Goal: Information Seeking & Learning: Find contact information

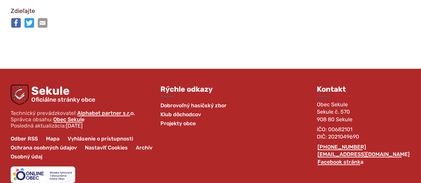
scroll to position [1159, 0]
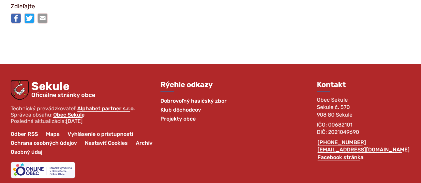
drag, startPoint x: 425, startPoint y: 24, endPoint x: 415, endPoint y: 175, distance: 150.9
drag, startPoint x: 376, startPoint y: 116, endPoint x: 352, endPoint y: 118, distance: 24.0
click at [352, 122] on p "IČO: 00682101 DIČ: 2021049690" at bounding box center [364, 129] width 94 height 15
copy p "00682101"
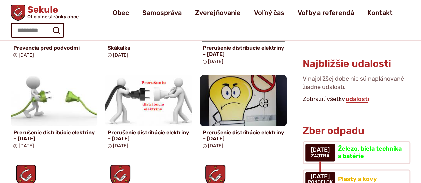
scroll to position [69, 0]
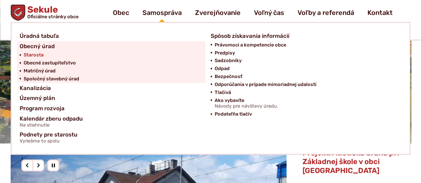
click at [31, 56] on span "Starosta" at bounding box center [34, 55] width 20 height 8
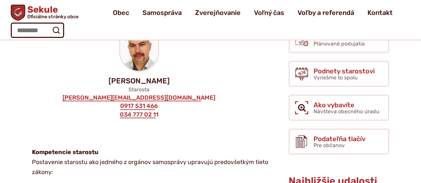
scroll to position [147, 0]
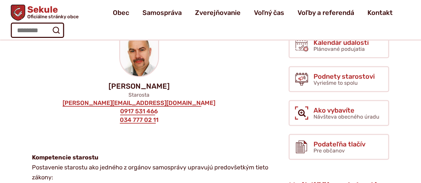
drag, startPoint x: 423, startPoint y: 19, endPoint x: 421, endPoint y: 32, distance: 12.5
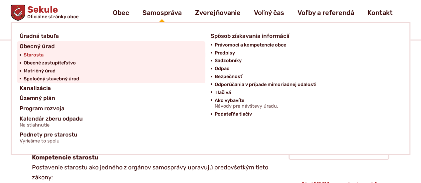
click at [29, 52] on span "Starosta" at bounding box center [34, 55] width 20 height 8
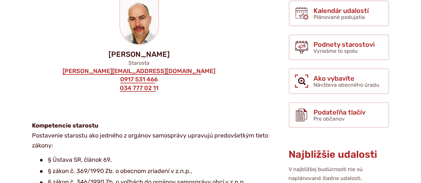
scroll to position [184, 0]
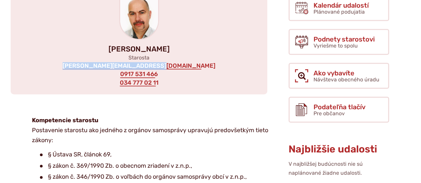
drag, startPoint x: 183, startPoint y: 68, endPoint x: 96, endPoint y: 67, distance: 86.9
click at [96, 67] on div "Mgr. Adrian Krajčír Starosta adrian.krajcir@obecsekule.sk 0917 531 466 034 777 …" at bounding box center [139, 39] width 257 height 109
copy link "[PERSON_NAME][EMAIL_ADDRESS][DOMAIN_NAME]"
